Goal: Task Accomplishment & Management: Use online tool/utility

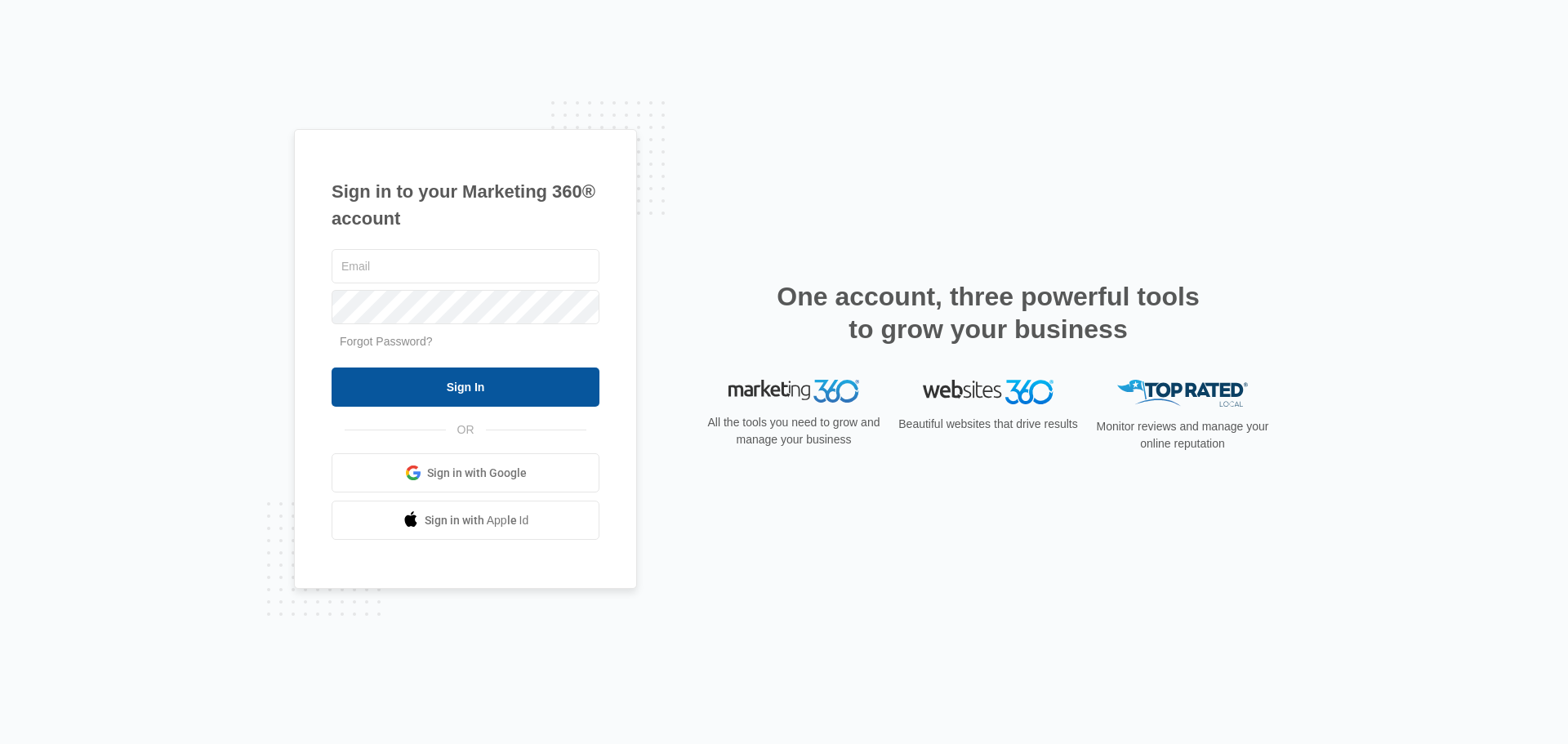
type input "[EMAIL_ADDRESS][DOMAIN_NAME]"
click at [471, 387] on input "Sign In" at bounding box center [464, 387] width 267 height 40
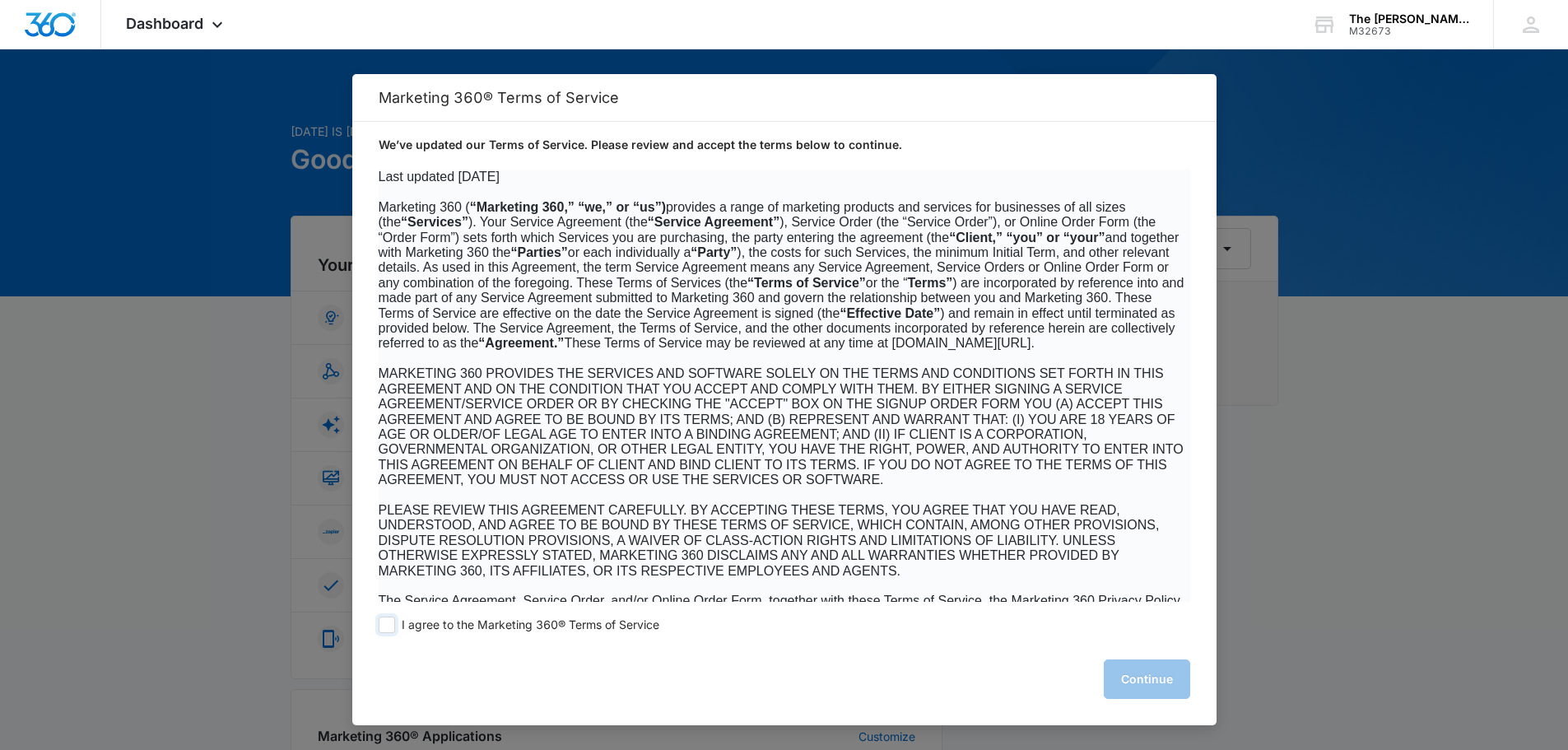
click at [382, 625] on span at bounding box center [386, 625] width 17 height 17
click at [382, 625] on input "I agree to the Marketing 360® Terms of Service" at bounding box center [386, 625] width 17 height 17
checkbox input "true"
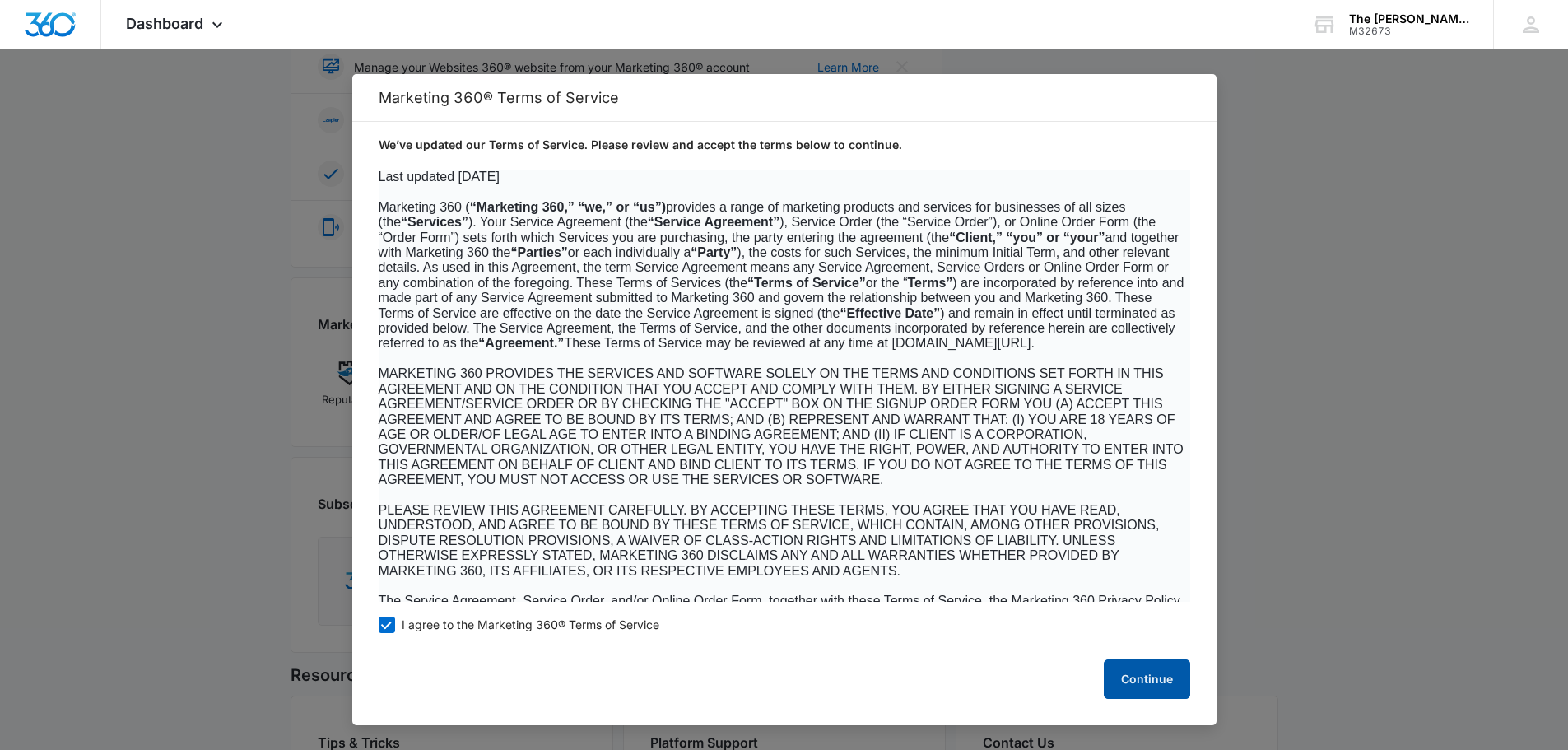
click at [1140, 664] on button "Continue" at bounding box center [1146, 679] width 87 height 40
